Goal: Task Accomplishment & Management: Manage account settings

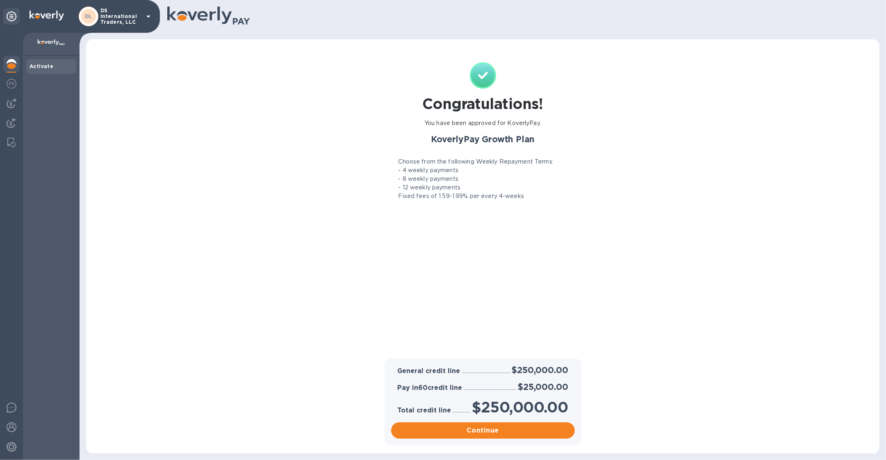
click at [112, 19] on p "DS International Traders, LLC" at bounding box center [120, 16] width 41 height 17
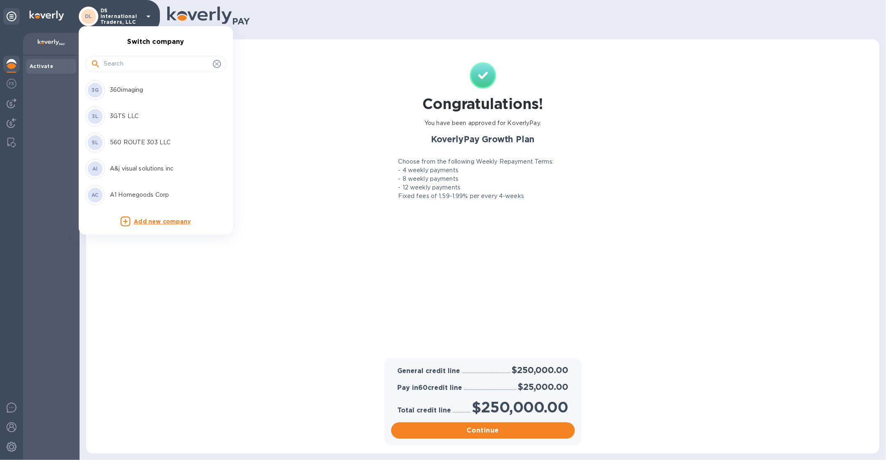
click at [103, 69] on div at bounding box center [156, 64] width 130 height 12
type input "cargo"
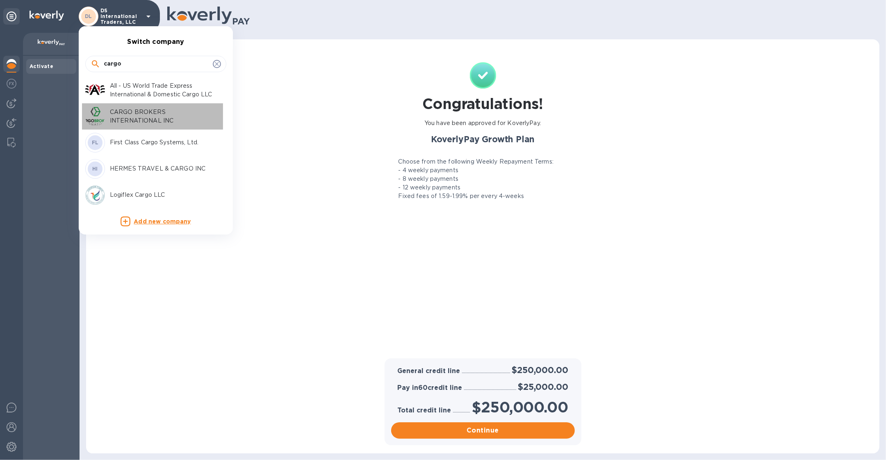
click at [116, 117] on p "CARGO BROKERS INTERNATIONAL INC" at bounding box center [161, 116] width 103 height 17
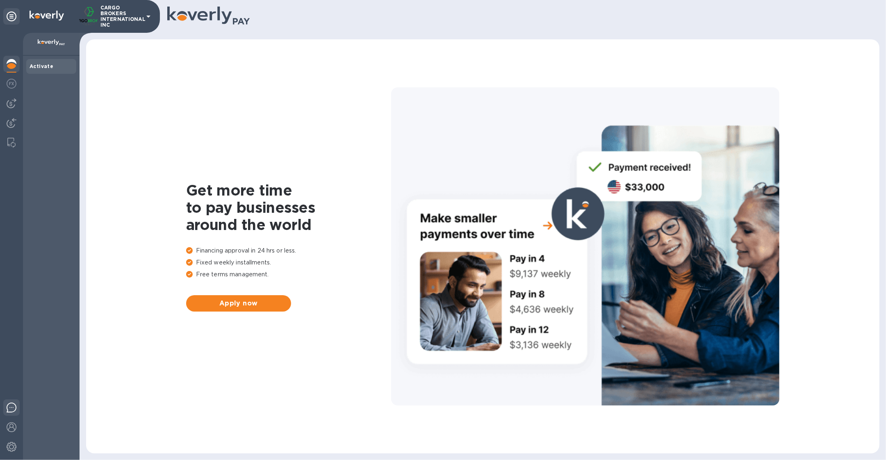
click at [12, 405] on img at bounding box center [12, 408] width 10 height 10
click at [5, 106] on div at bounding box center [11, 103] width 16 height 16
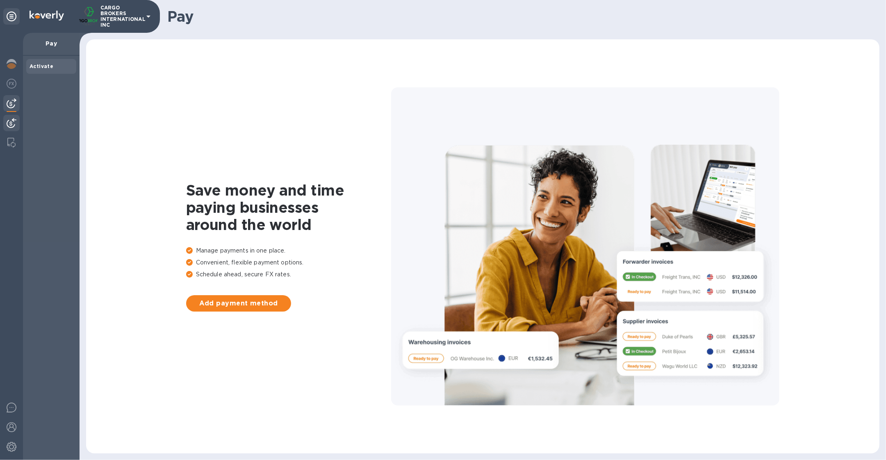
click at [8, 119] on img at bounding box center [12, 123] width 10 height 10
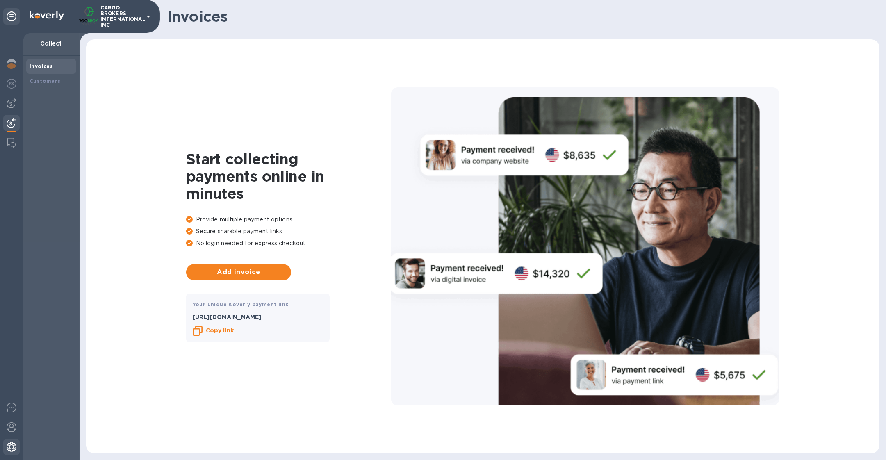
click at [14, 442] on img at bounding box center [12, 447] width 10 height 10
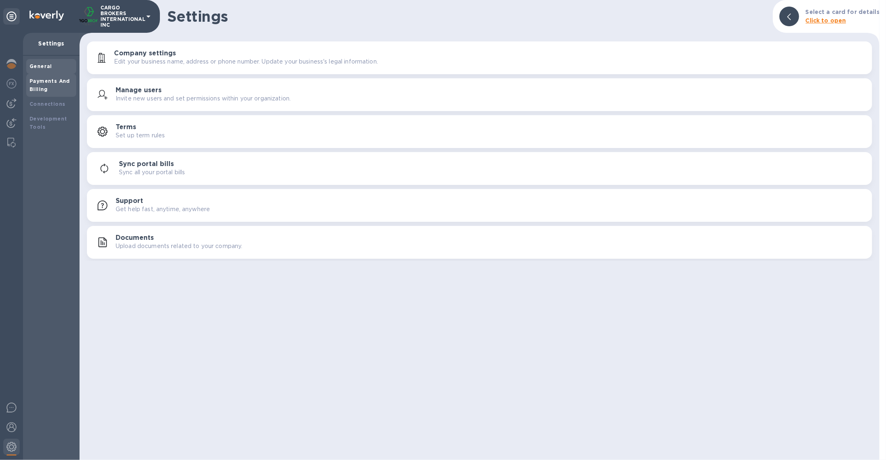
drag, startPoint x: 43, startPoint y: 87, endPoint x: 68, endPoint y: 83, distance: 24.9
click at [44, 86] on b "Payments And Billing" at bounding box center [50, 85] width 41 height 14
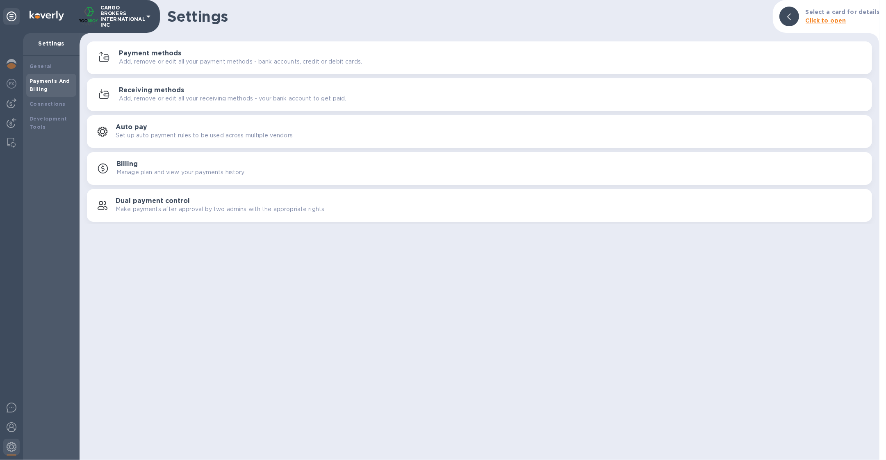
click at [236, 58] on p "Add, remove or edit all your payment methods - bank accounts, credit or debit c…" at bounding box center [240, 61] width 243 height 9
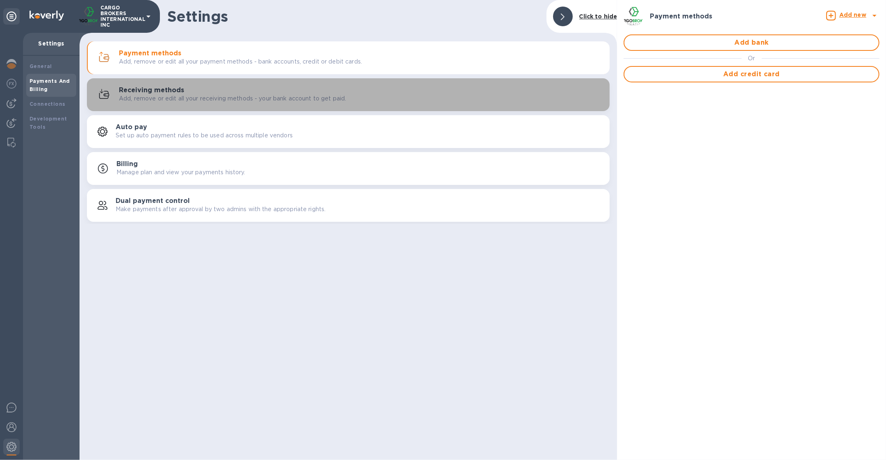
click at [400, 88] on div "Receiving methods Add, remove or edit all your receiving methods - your bank ac…" at bounding box center [361, 95] width 484 height 16
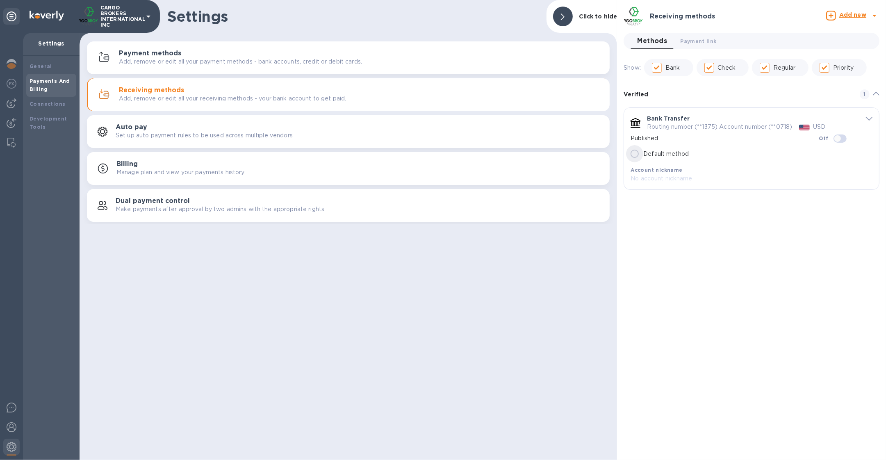
click at [633, 157] on input "Default method" at bounding box center [634, 153] width 17 height 17
checkbox input "true"
radio input "true"
click at [718, 39] on button "Payment link 0" at bounding box center [698, 41] width 49 height 16
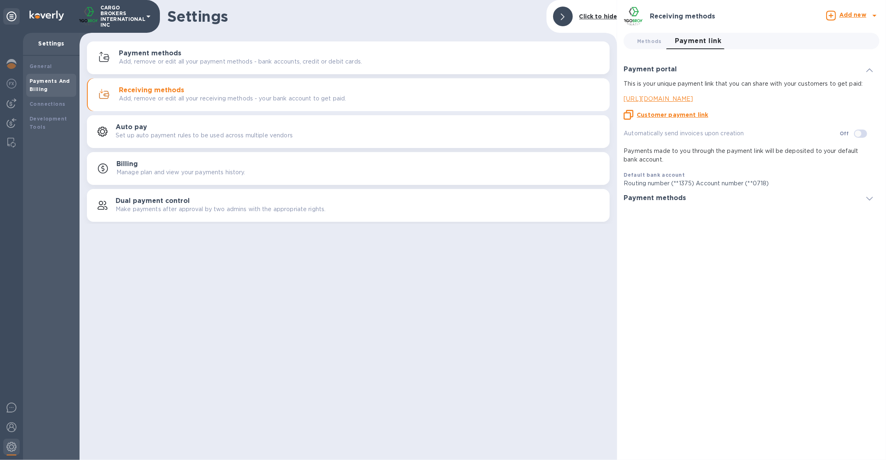
click at [732, 97] on p "https://koverly.me/cargobrokersinternationalinc" at bounding box center [748, 99] width 249 height 9
click at [129, 10] on p "CARGO BROKERS INTERNATIONAL INC" at bounding box center [120, 16] width 41 height 23
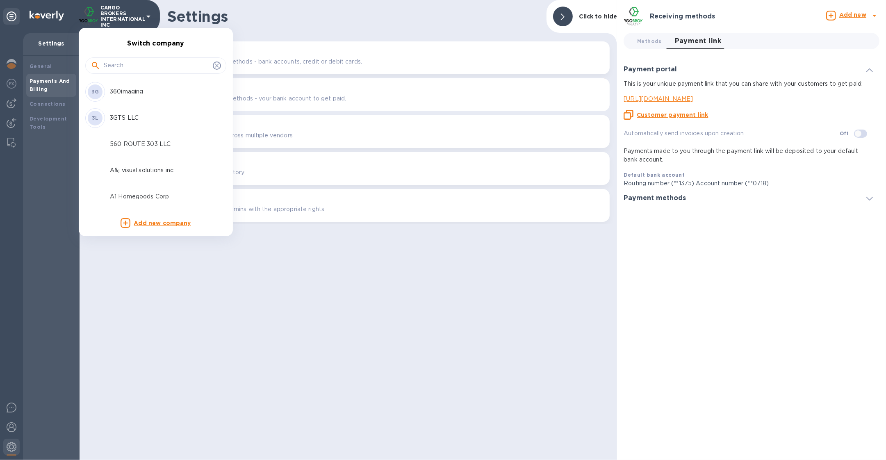
click at [130, 64] on input "text" at bounding box center [157, 65] width 106 height 12
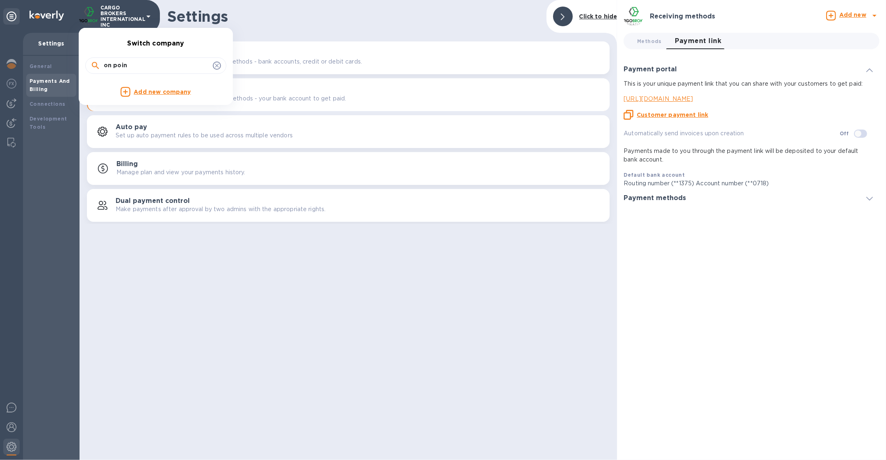
type input "on poin"
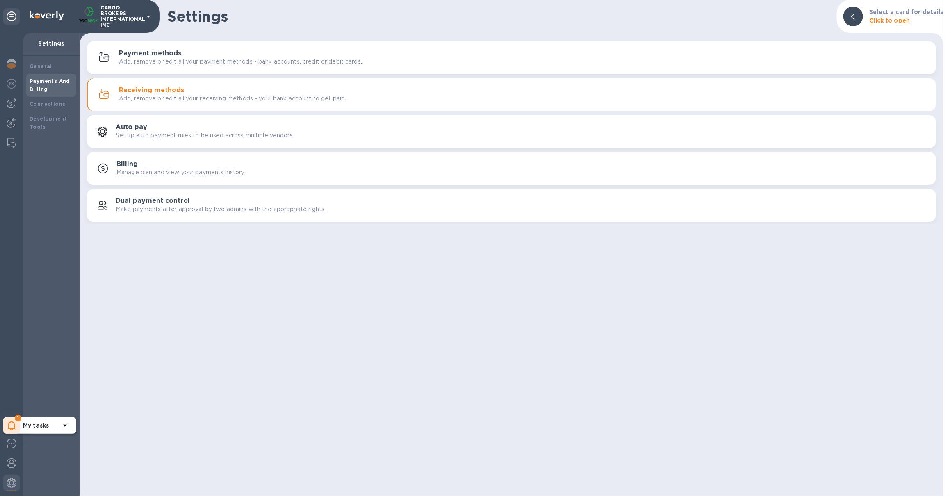
click at [14, 426] on icon at bounding box center [11, 426] width 7 height 10
click at [53, 392] on div "My tasks 1 You have pending companies." at bounding box center [68, 393] width 121 height 27
click at [52, 396] on p "You have pending companies." at bounding box center [65, 400] width 84 height 9
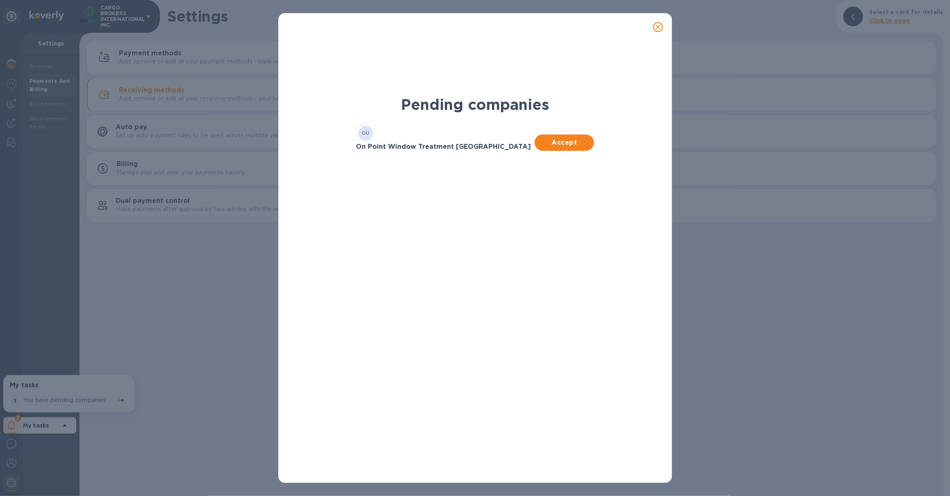
click at [596, 135] on div "OU On Point Window Treatment USA Accept" at bounding box center [475, 140] width 248 height 42
click at [586, 138] on span "Accept" at bounding box center [564, 143] width 46 height 10
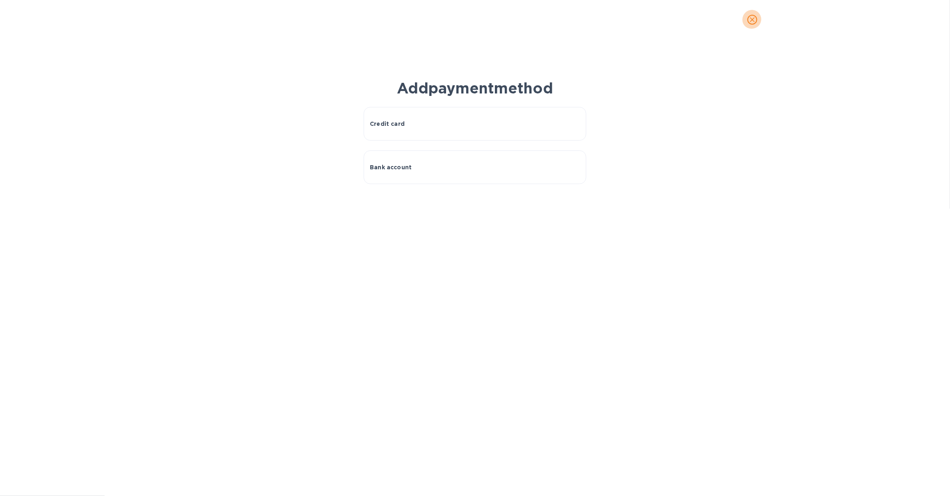
click at [751, 18] on icon "close" at bounding box center [752, 20] width 8 height 8
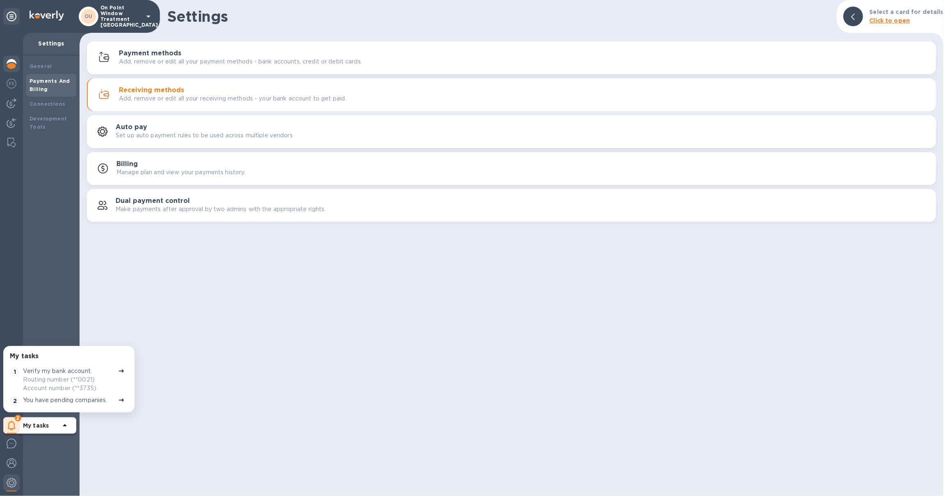
click at [16, 67] on div at bounding box center [11, 65] width 16 height 18
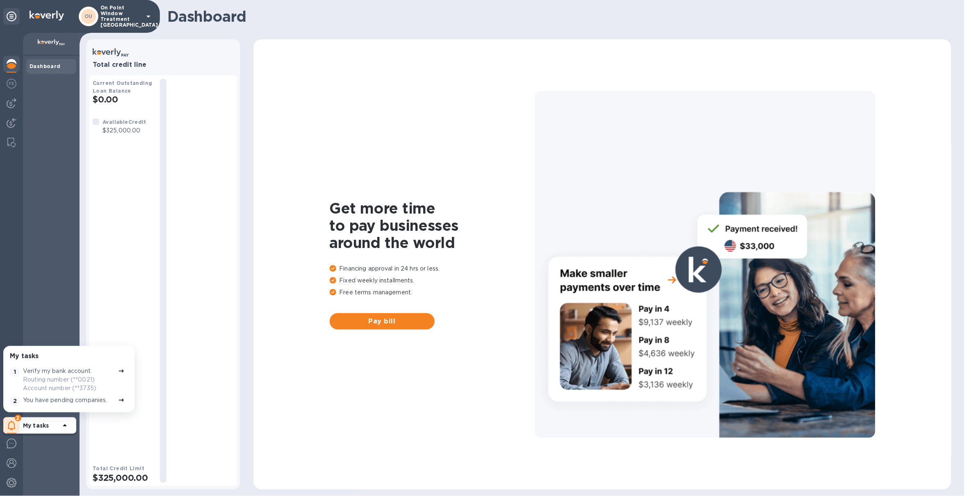
click at [56, 397] on p "You have pending companies." at bounding box center [65, 400] width 84 height 9
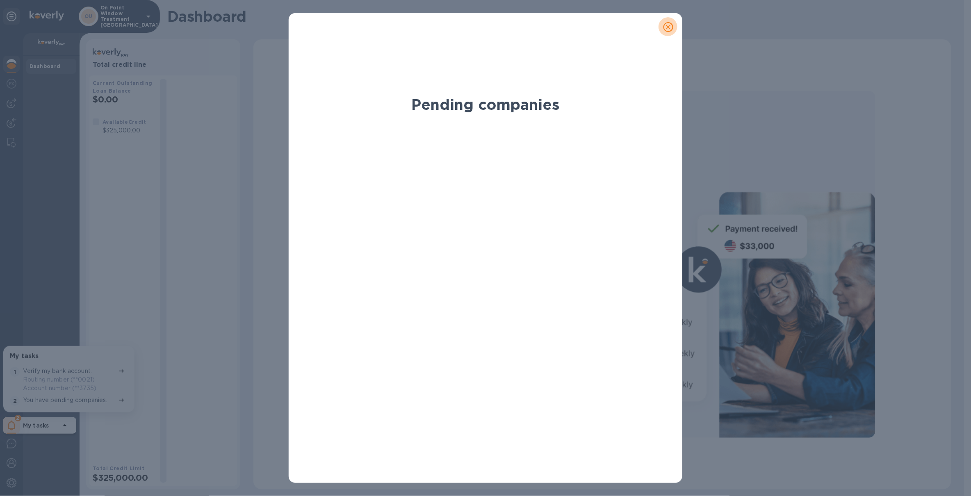
click at [675, 24] on button "close" at bounding box center [669, 27] width 20 height 20
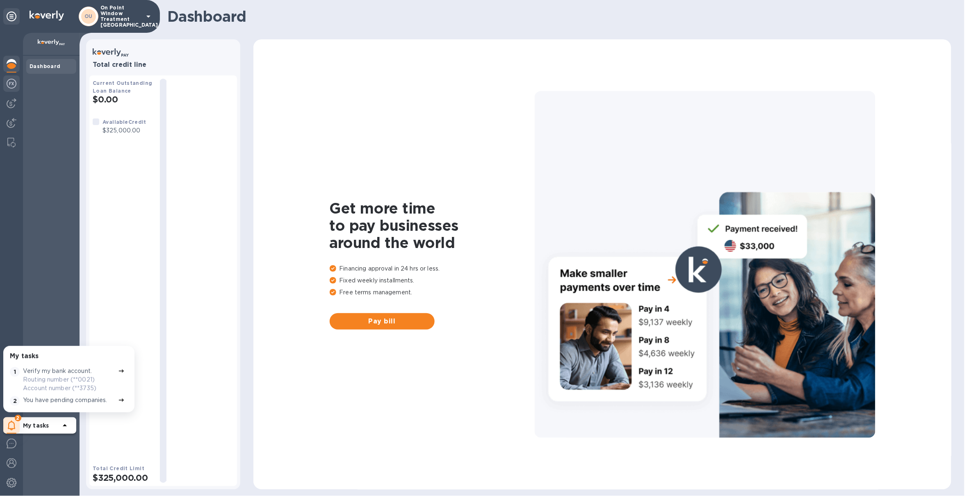
click at [14, 84] on img at bounding box center [12, 84] width 10 height 10
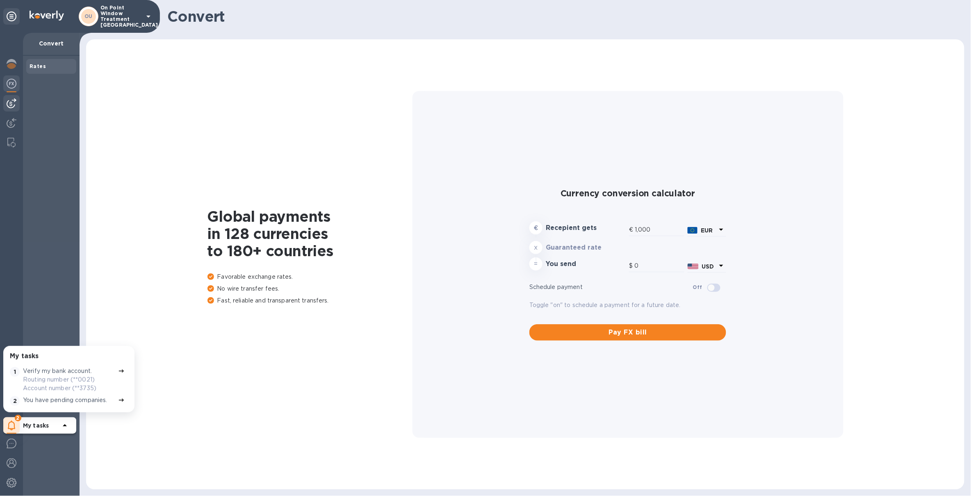
click at [11, 110] on div at bounding box center [11, 103] width 16 height 16
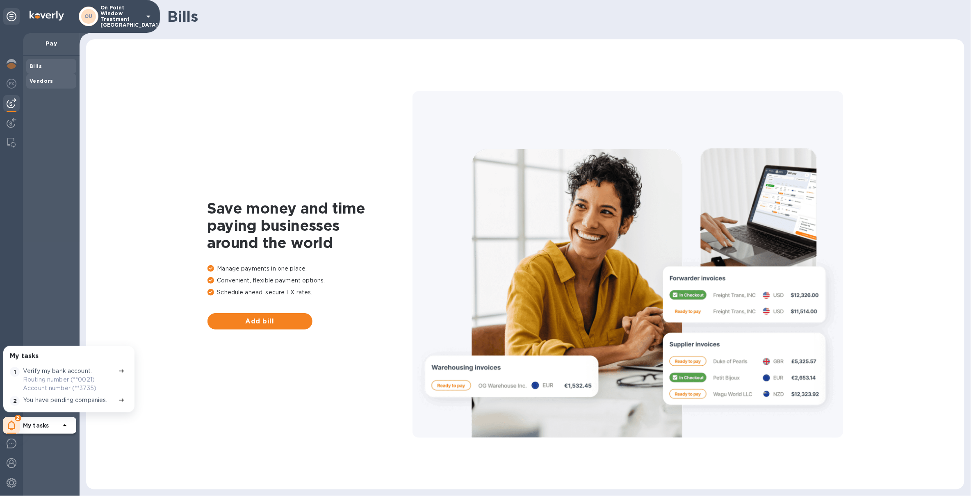
click at [36, 86] on div "Vendors" at bounding box center [51, 81] width 50 height 15
drag, startPoint x: 14, startPoint y: 486, endPoint x: 62, endPoint y: 256, distance: 234.6
click at [14, 486] on img at bounding box center [12, 483] width 10 height 10
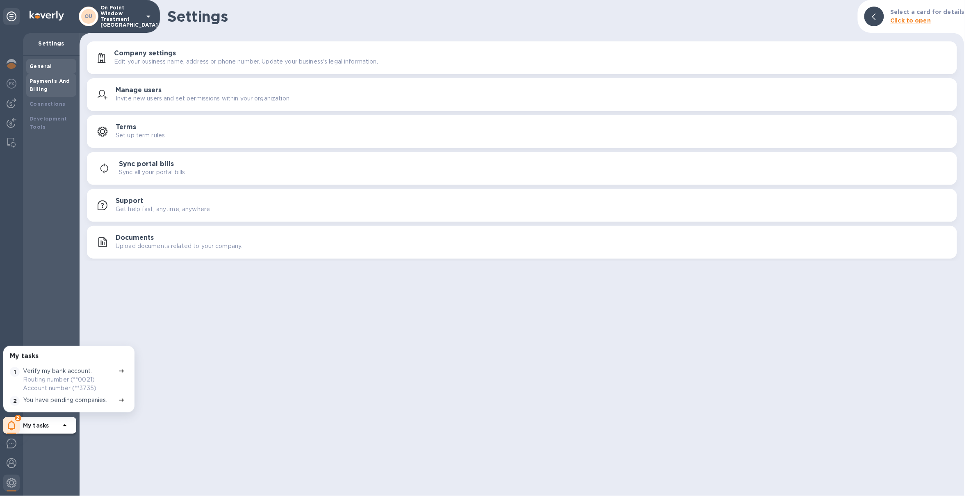
click at [50, 83] on b "Payments And Billing" at bounding box center [50, 85] width 41 height 14
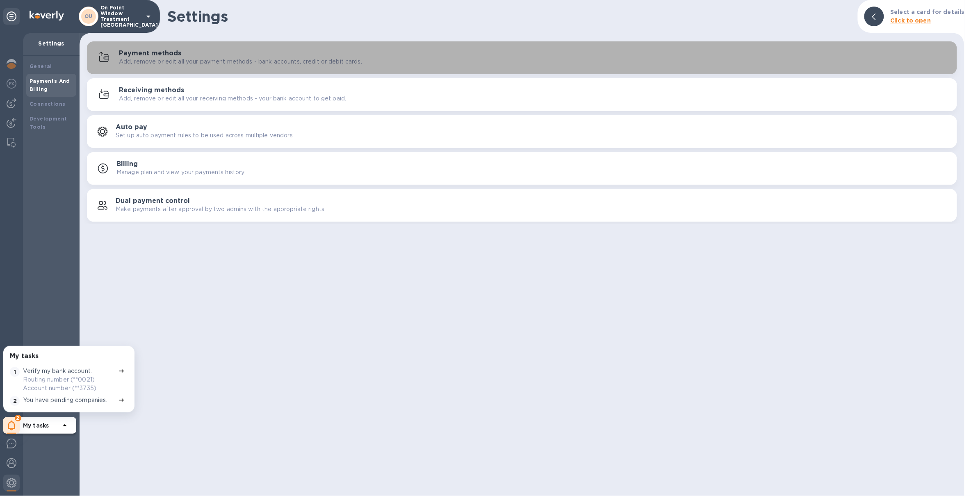
click at [172, 52] on h3 "Payment methods" at bounding box center [150, 54] width 62 height 8
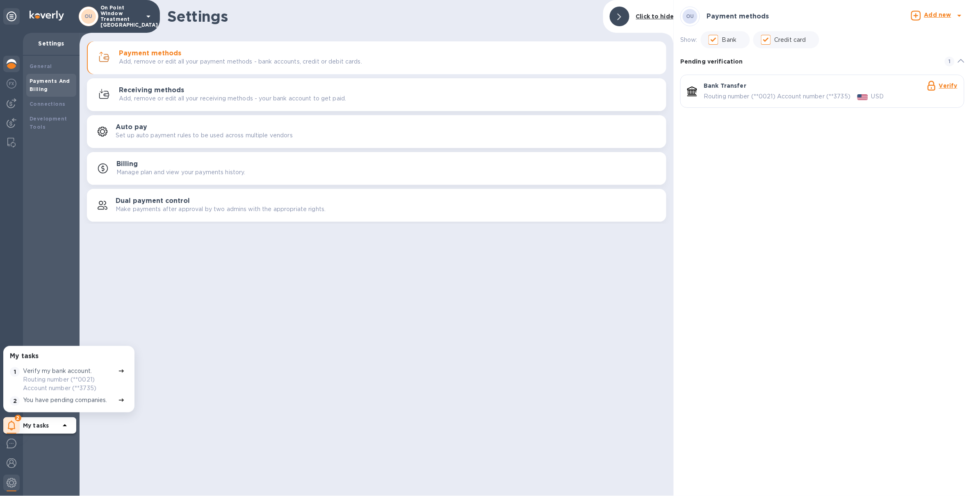
click at [11, 65] on img at bounding box center [12, 64] width 10 height 10
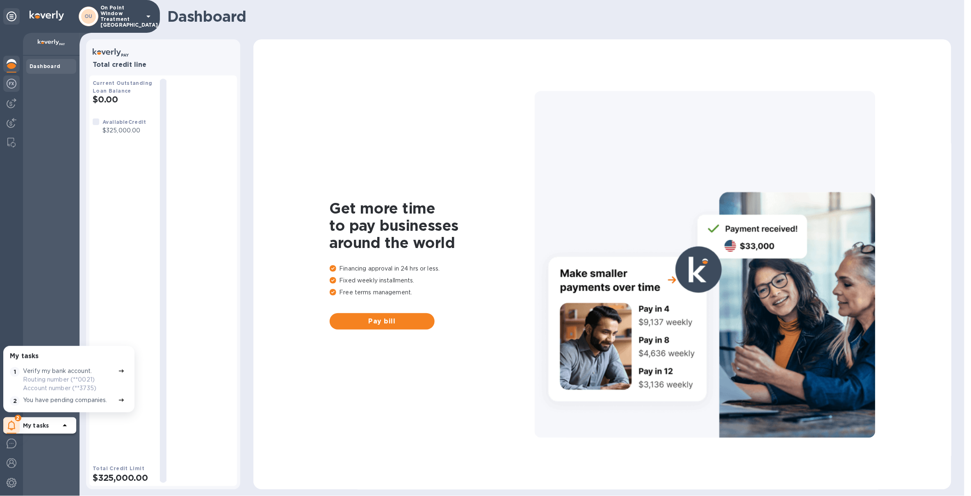
click at [15, 76] on div at bounding box center [11, 84] width 16 height 18
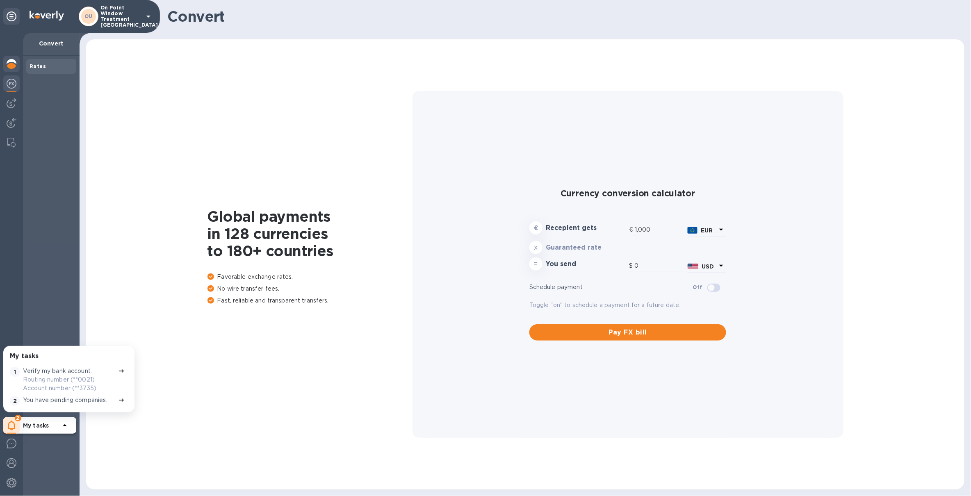
type input "1,177.47"
click at [15, 57] on div at bounding box center [11, 65] width 16 height 18
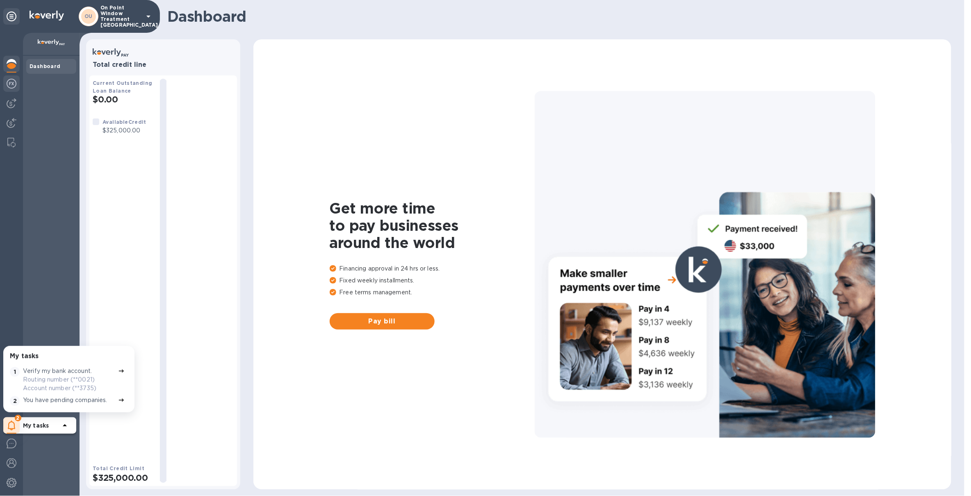
click at [10, 84] on img at bounding box center [12, 84] width 10 height 10
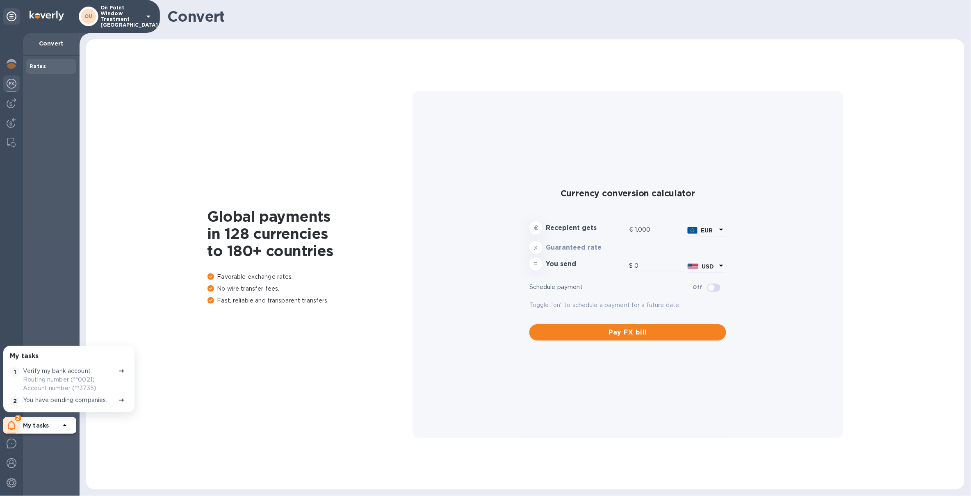
type input "1,177.77"
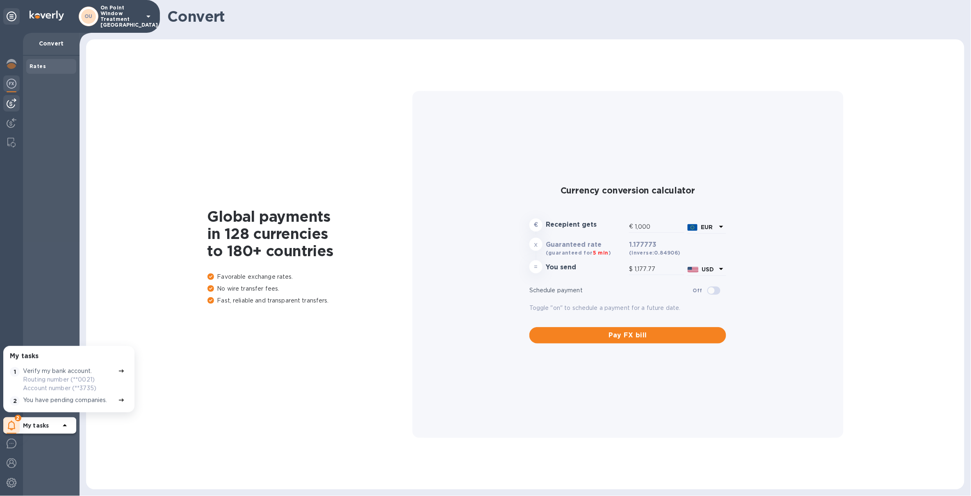
click at [14, 102] on img at bounding box center [12, 103] width 10 height 10
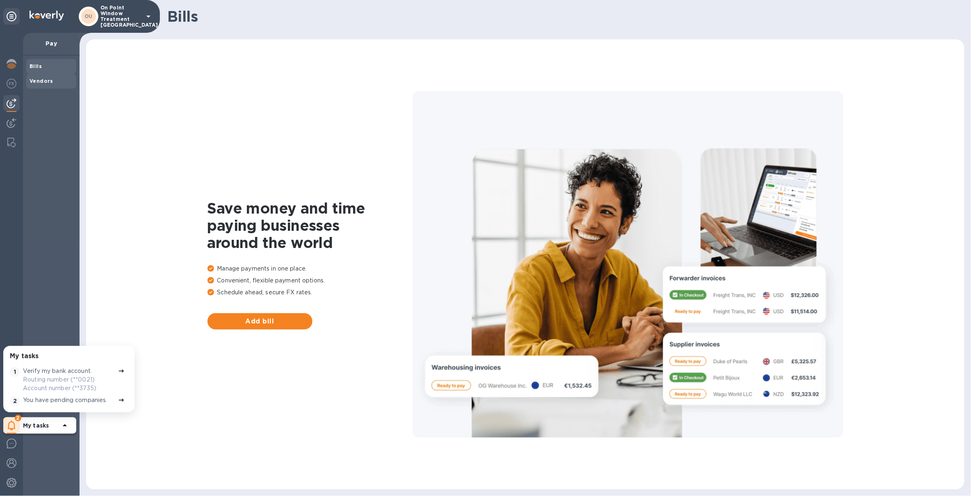
click at [46, 82] on b "Vendors" at bounding box center [42, 81] width 24 height 6
click at [233, 326] on span "Add vendor" at bounding box center [260, 322] width 92 height 10
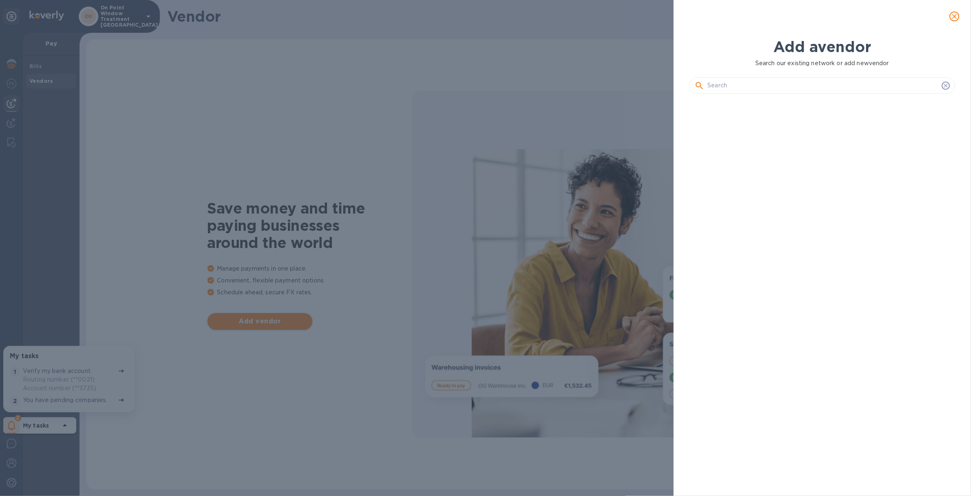
scroll to position [366, 270]
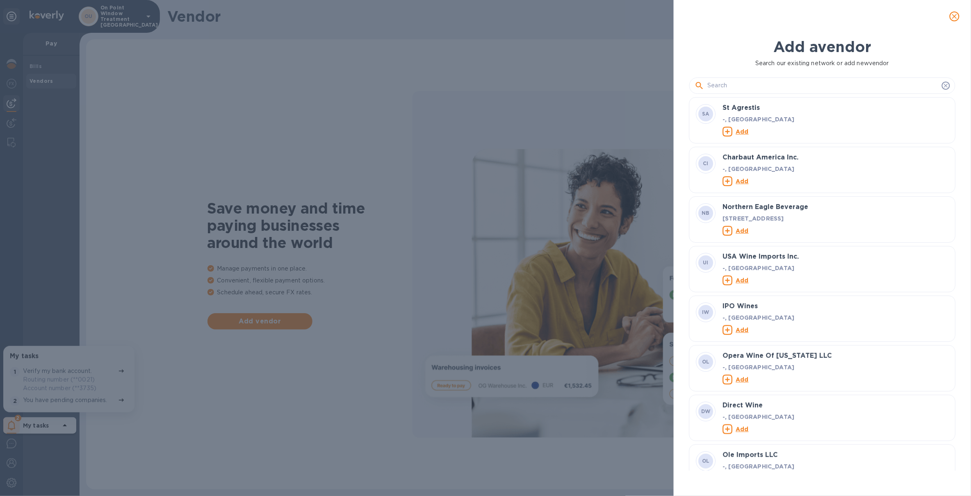
click at [887, 83] on input "text" at bounding box center [823, 86] width 231 height 12
click at [950, 16] on icon "close" at bounding box center [955, 16] width 8 height 8
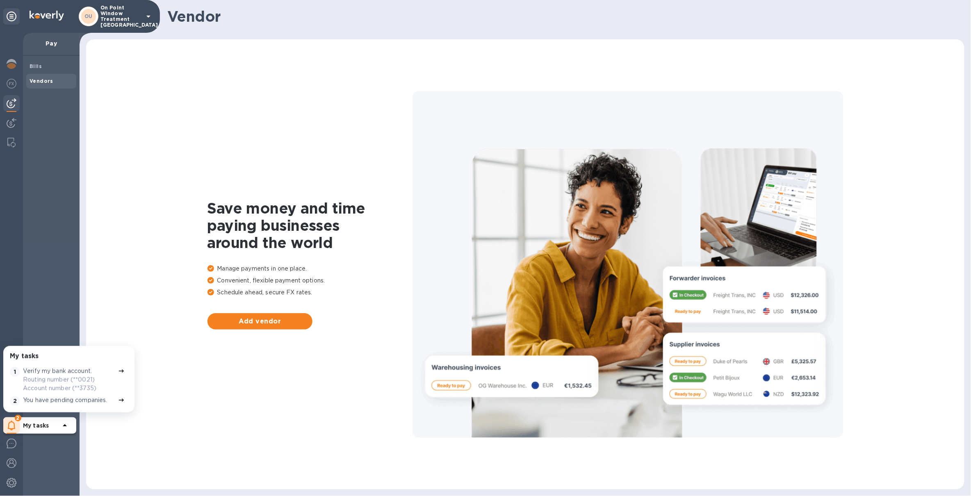
drag, startPoint x: 58, startPoint y: 67, endPoint x: 60, endPoint y: 76, distance: 9.3
click at [61, 76] on div "Bills Vendors" at bounding box center [51, 74] width 50 height 30
click at [279, 322] on span "Add vendor" at bounding box center [260, 322] width 92 height 10
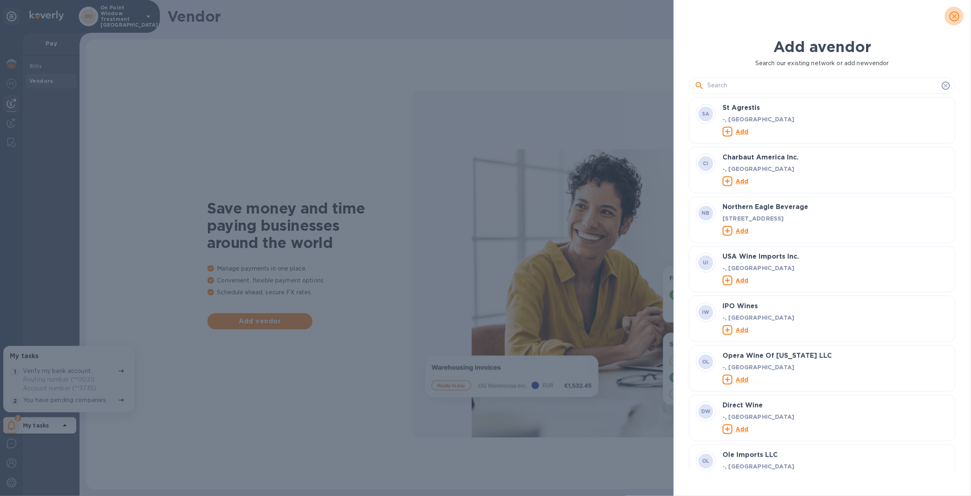
click at [950, 13] on icon "close" at bounding box center [955, 16] width 8 height 8
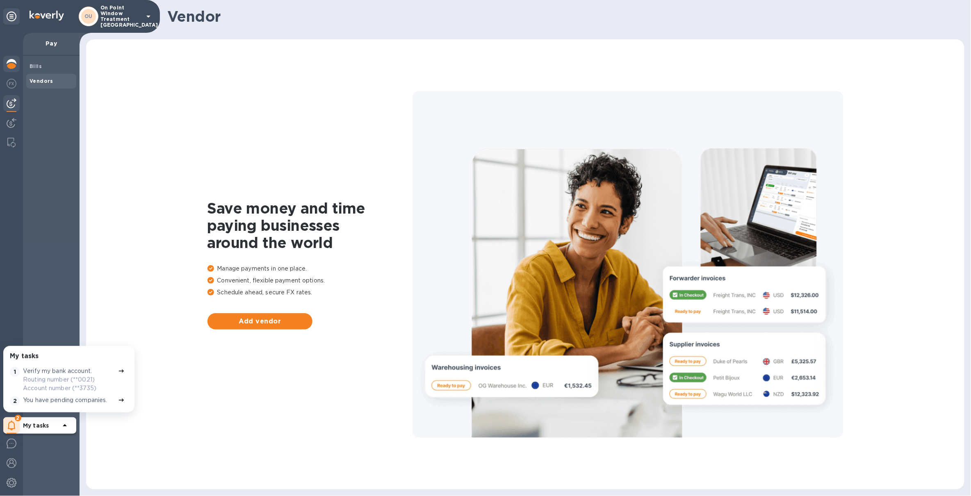
click at [13, 67] on img at bounding box center [12, 64] width 10 height 10
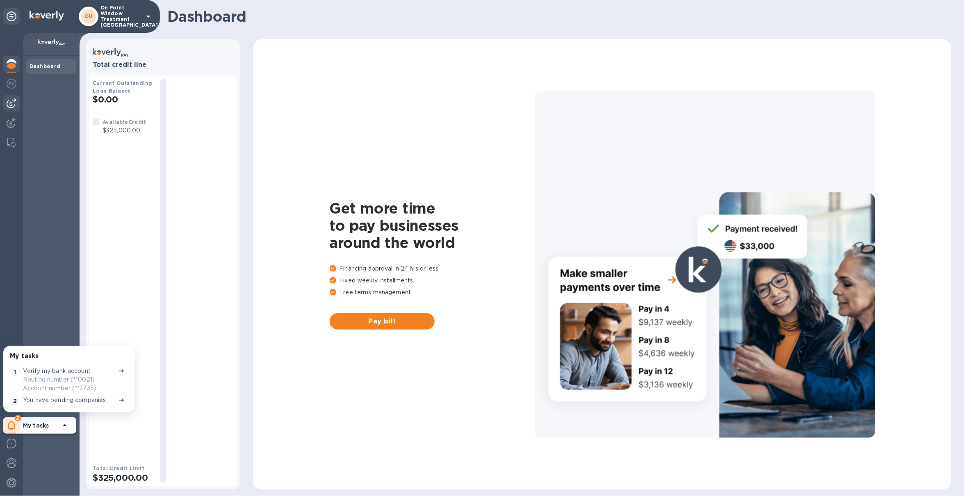
click at [14, 107] on img at bounding box center [12, 103] width 10 height 10
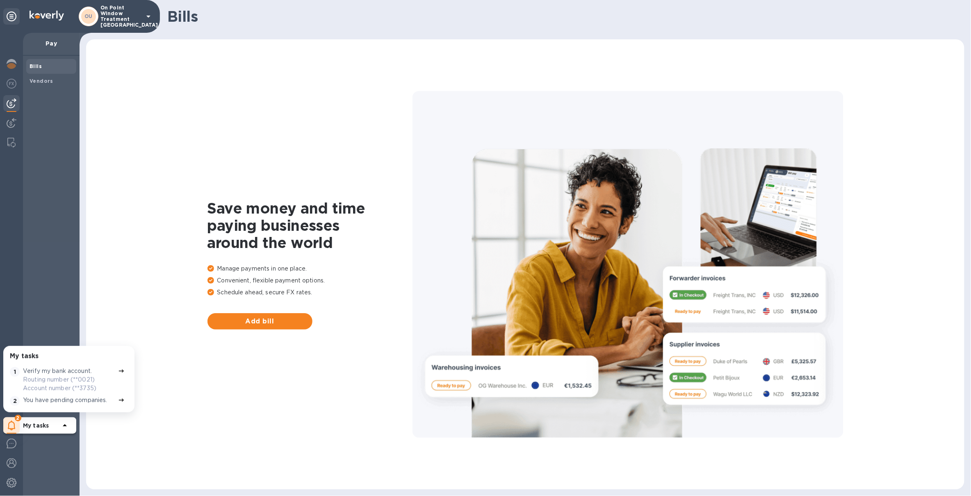
click at [57, 376] on p "Routing number (**0021) Account number (**3735)" at bounding box center [69, 384] width 92 height 17
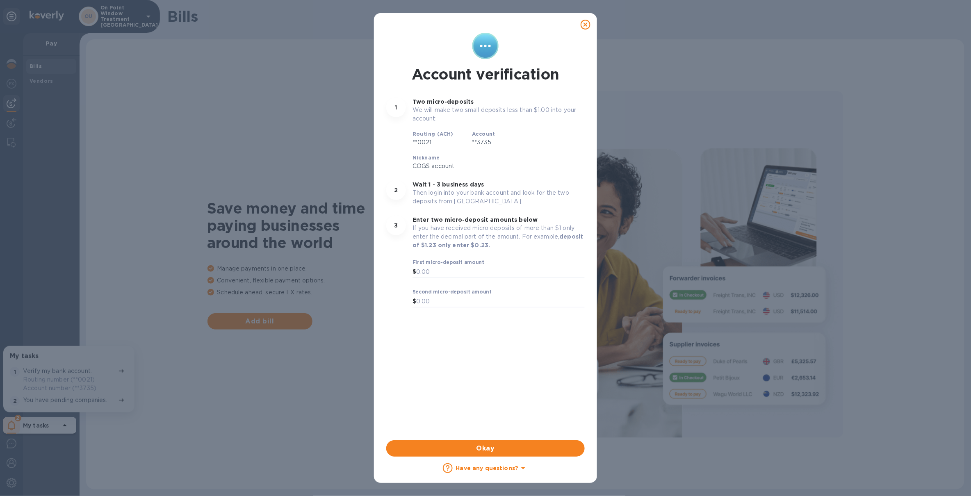
click at [584, 29] on icon at bounding box center [586, 25] width 10 height 10
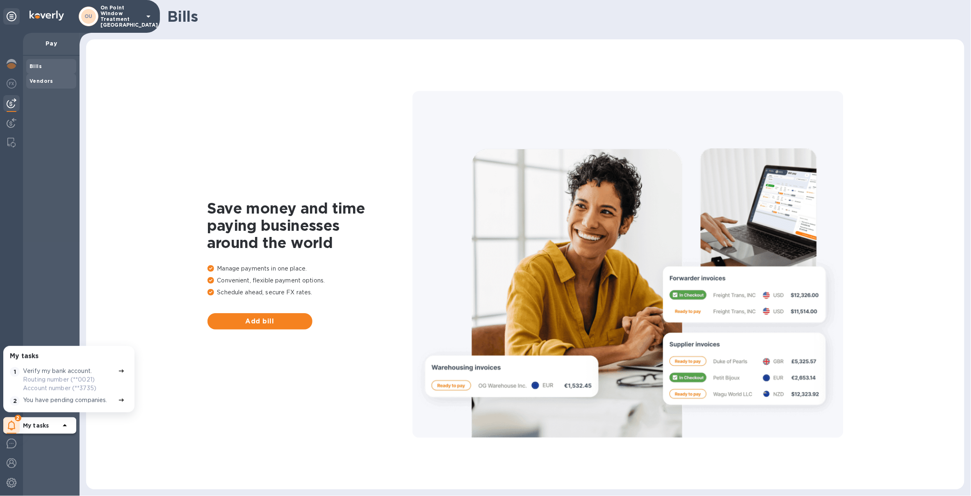
click at [44, 86] on div "Vendors" at bounding box center [51, 81] width 50 height 15
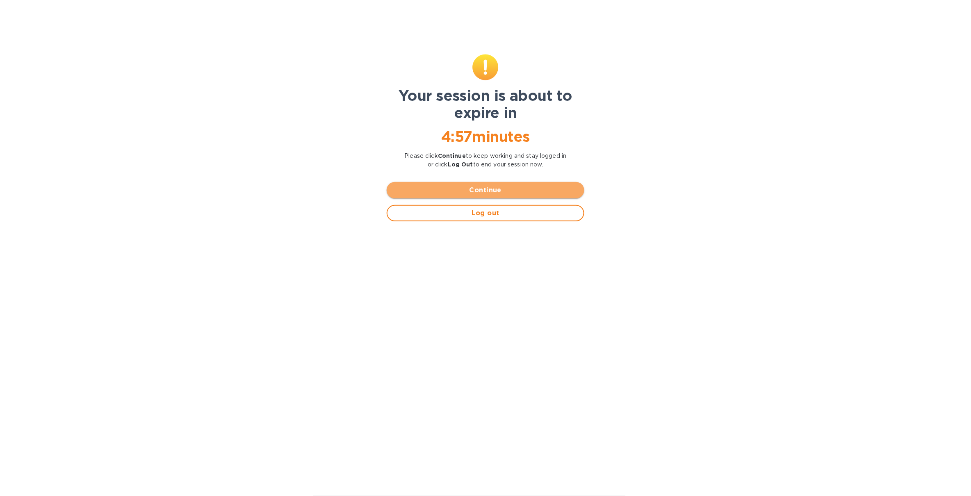
click at [434, 189] on span "Continue" at bounding box center [485, 190] width 185 height 10
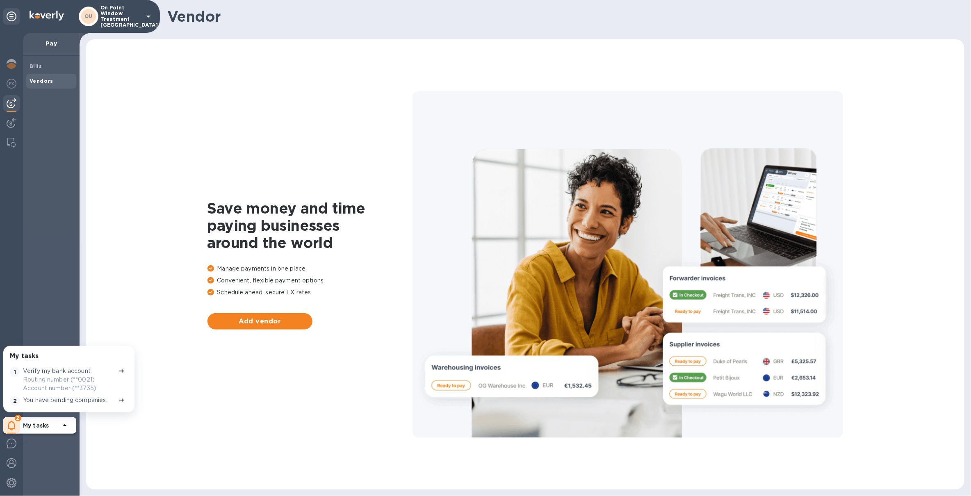
click at [100, 374] on div "Verify my bank account. Routing number (**0021) Account number (**3735)" at bounding box center [69, 380] width 92 height 26
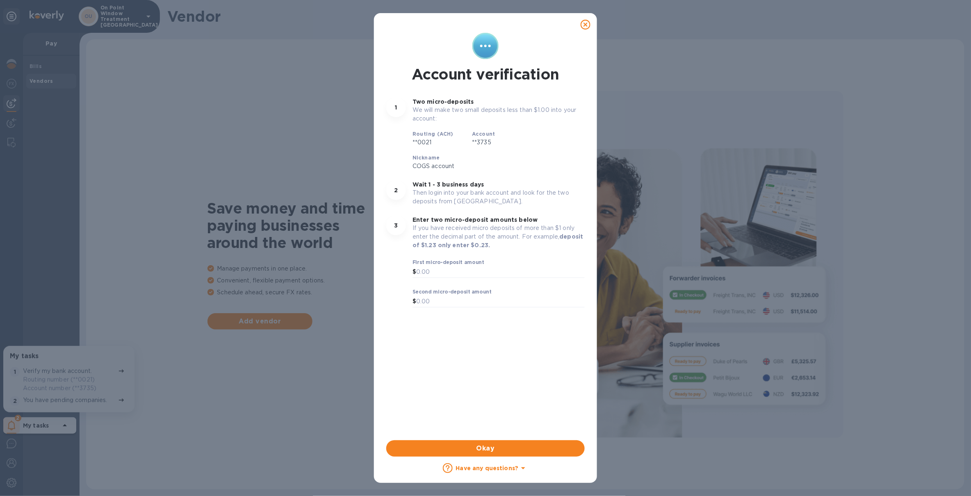
click at [590, 26] on icon at bounding box center [586, 25] width 10 height 10
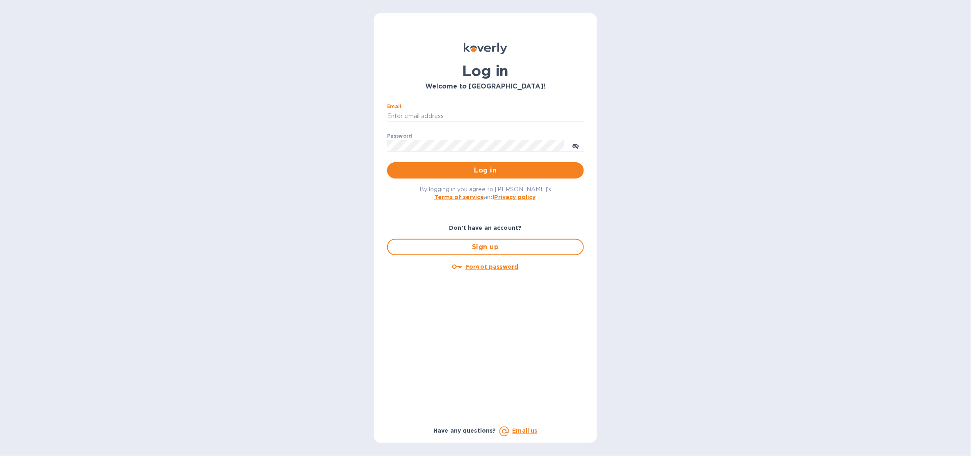
click at [435, 117] on input "Email" at bounding box center [485, 116] width 197 height 12
type input "sballen@koverly.com"
click at [476, 178] on button "Log in" at bounding box center [485, 170] width 197 height 16
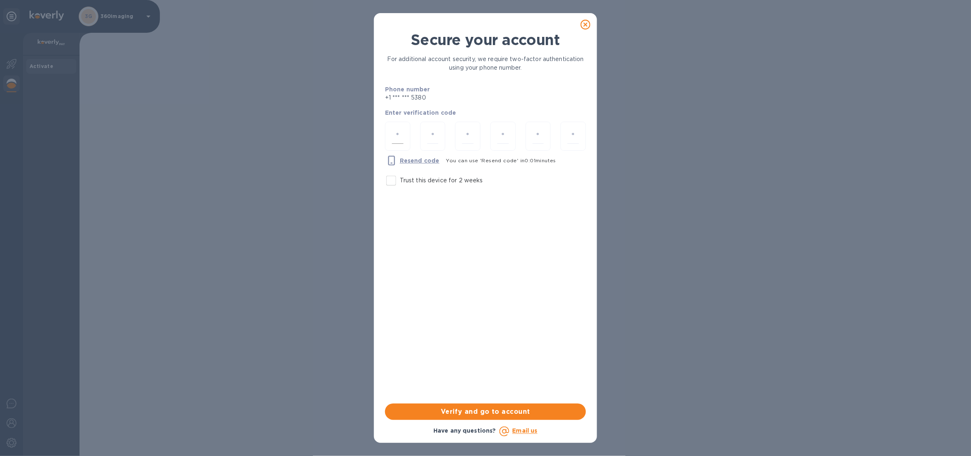
click at [403, 126] on div at bounding box center [397, 136] width 25 height 29
type input "5"
type input "0"
type input "5"
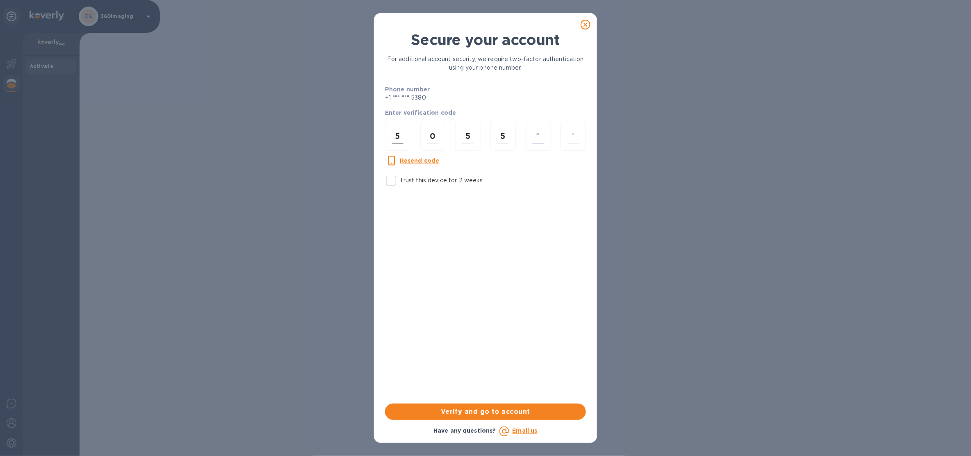
type input "3"
type input "6"
